Goal: Find specific page/section: Find specific page/section

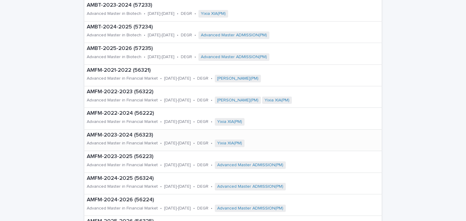
scroll to position [85, 0]
click at [121, 52] on div "AMBT-2025-2026 (57235) Advanced Master in Biotech • [DATE]-[DATE] • DEGR • Adva…" at bounding box center [211, 53] width 255 height 21
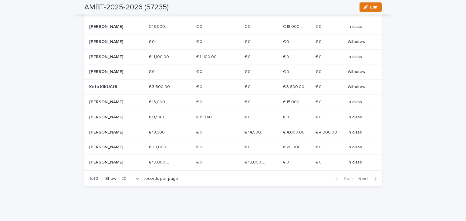
scroll to position [325, 0]
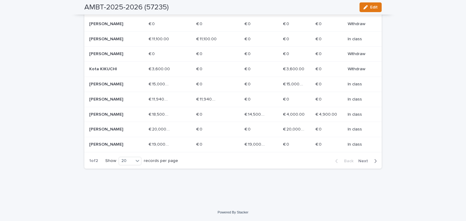
click at [362, 160] on span "Next" at bounding box center [364, 161] width 13 height 4
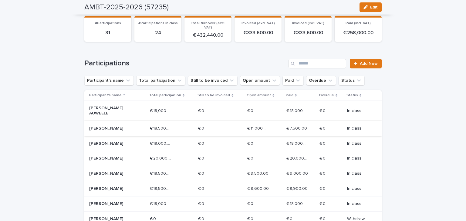
scroll to position [189, 0]
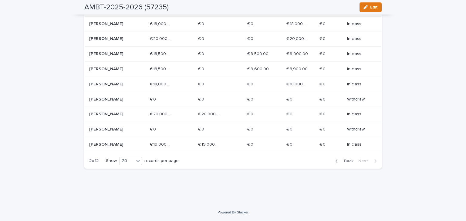
click at [348, 160] on span "Back" at bounding box center [346, 161] width 13 height 4
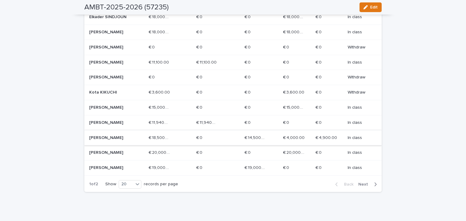
scroll to position [296, 0]
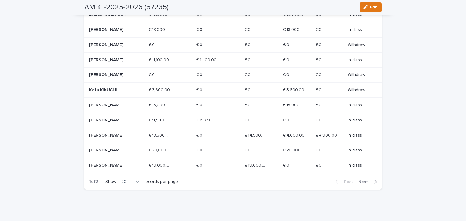
click at [108, 168] on p "[PERSON_NAME]" at bounding box center [110, 165] width 43 height 5
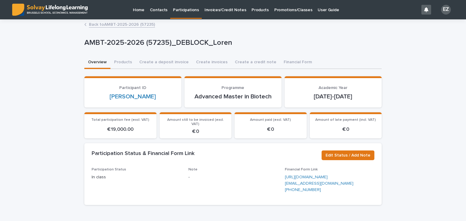
click at [282, 8] on p "Promotions/Classes" at bounding box center [293, 6] width 38 height 13
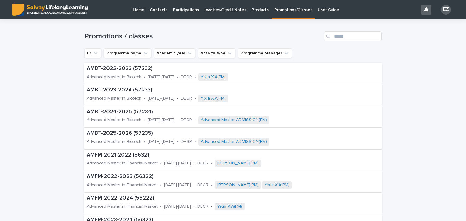
scroll to position [18, 0]
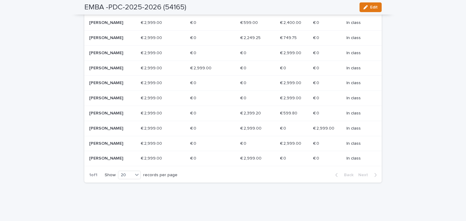
scroll to position [222, 0]
click at [113, 131] on p "[PERSON_NAME]" at bounding box center [110, 128] width 43 height 5
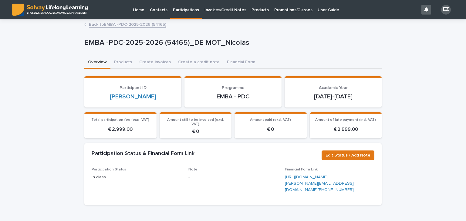
click at [103, 25] on link "Back to EMBA -PDC-2025-2026 (54165)" at bounding box center [127, 24] width 77 height 7
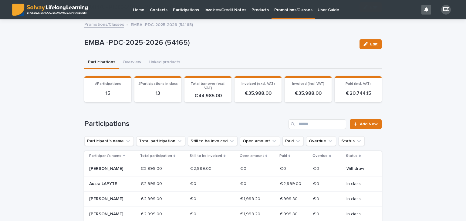
scroll to position [245, 0]
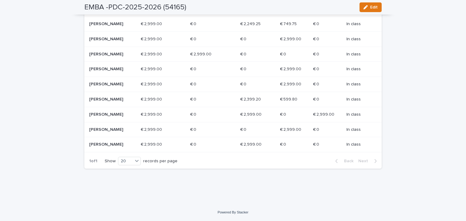
click at [121, 145] on p "Riccardo BUA" at bounding box center [110, 144] width 43 height 5
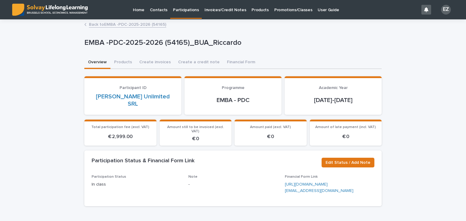
click at [132, 25] on link "Back to EMBA -PDC-2025-2026 (54165)" at bounding box center [127, 24] width 77 height 7
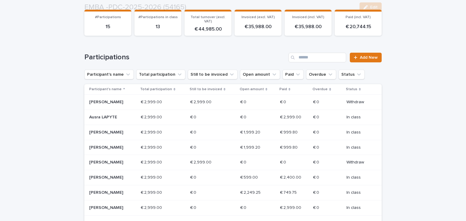
scroll to position [70, 0]
